Goal: Check status: Check status

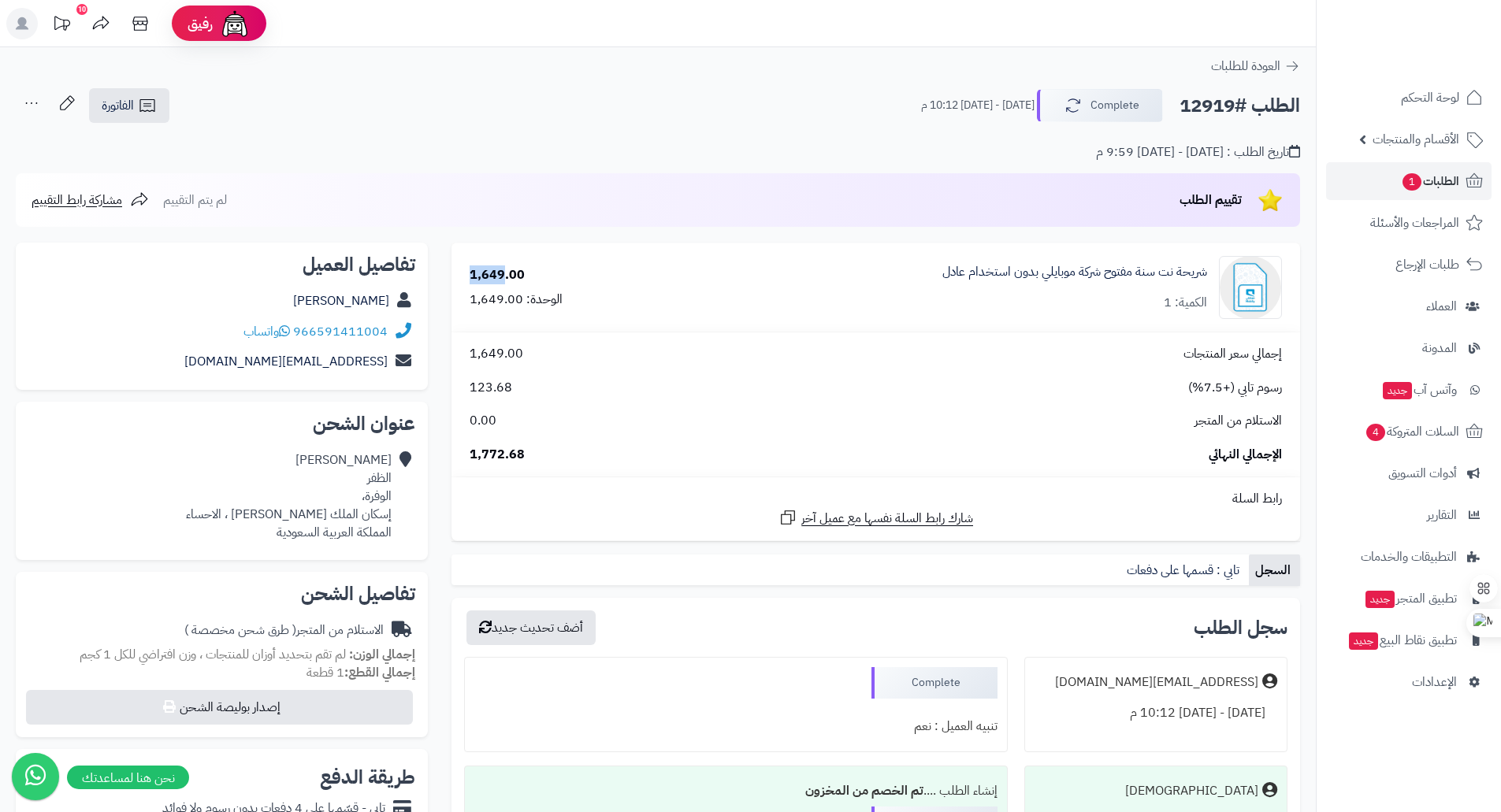
drag, startPoint x: 487, startPoint y: 273, endPoint x: 504, endPoint y: 273, distance: 17.0
click at [504, 273] on div "1,649.00" at bounding box center [497, 275] width 55 height 18
